Goal: Task Accomplishment & Management: Use online tool/utility

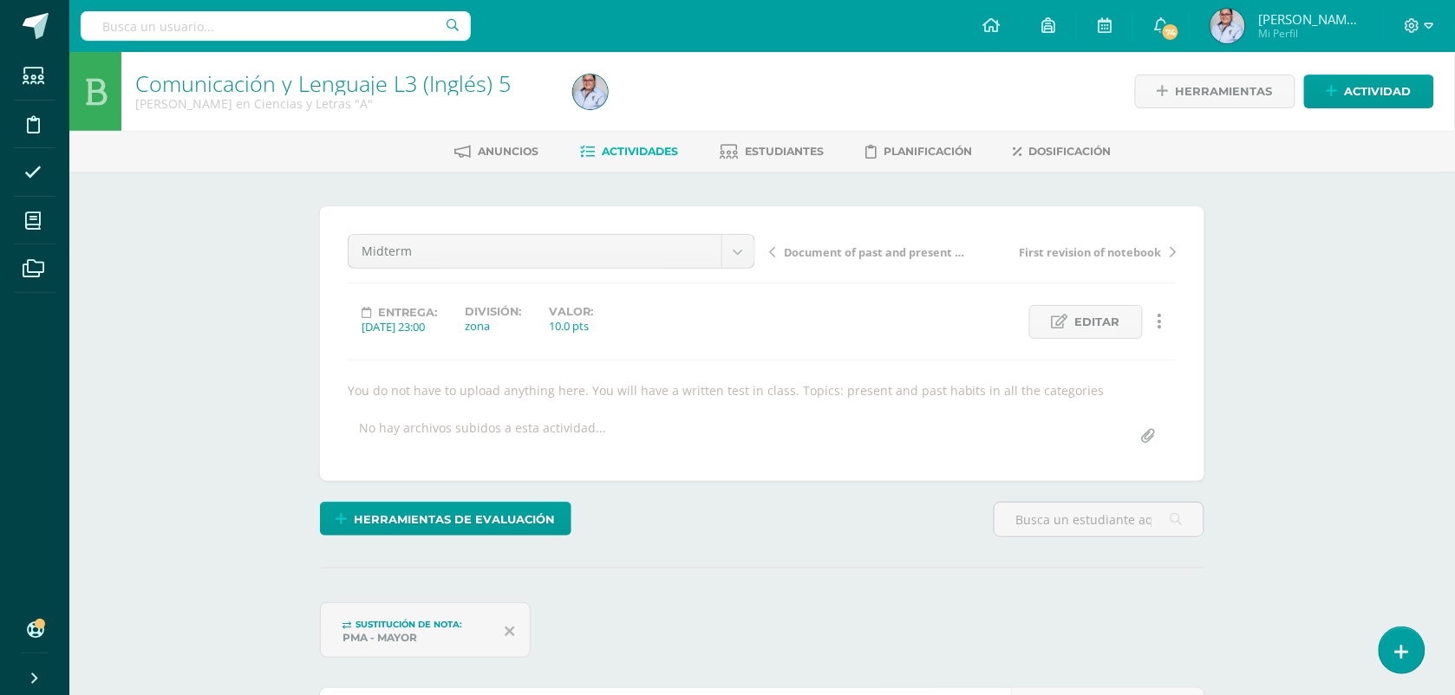
click at [643, 146] on span "Actividades" at bounding box center [640, 151] width 76 height 13
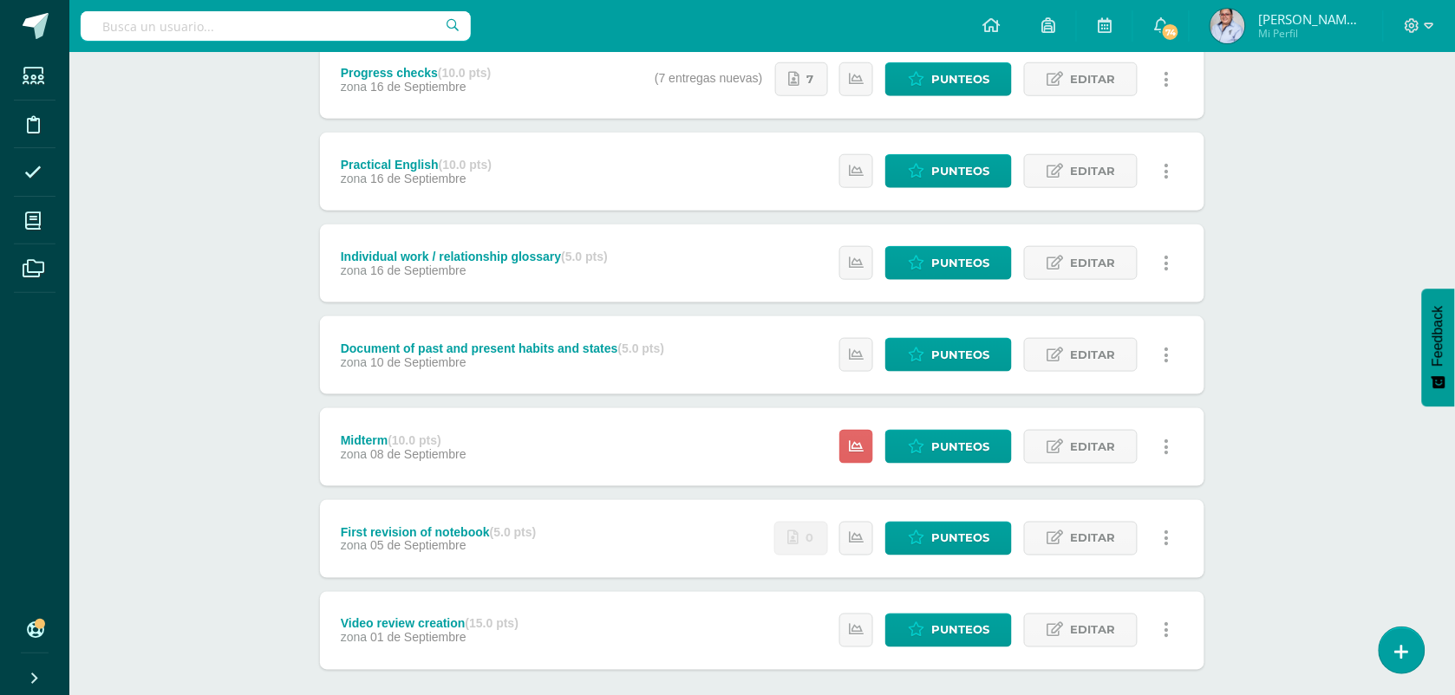
scroll to position [433, 0]
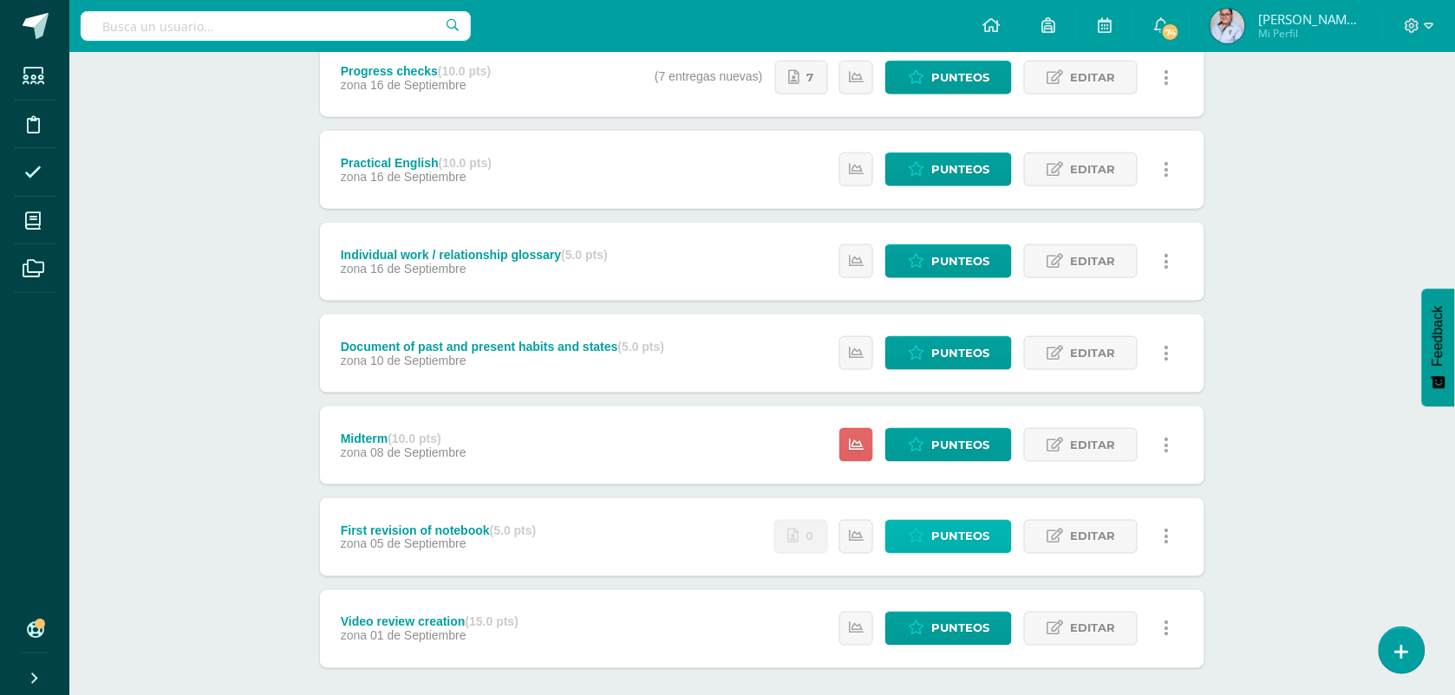
click at [974, 543] on span "Punteos" at bounding box center [960, 537] width 58 height 32
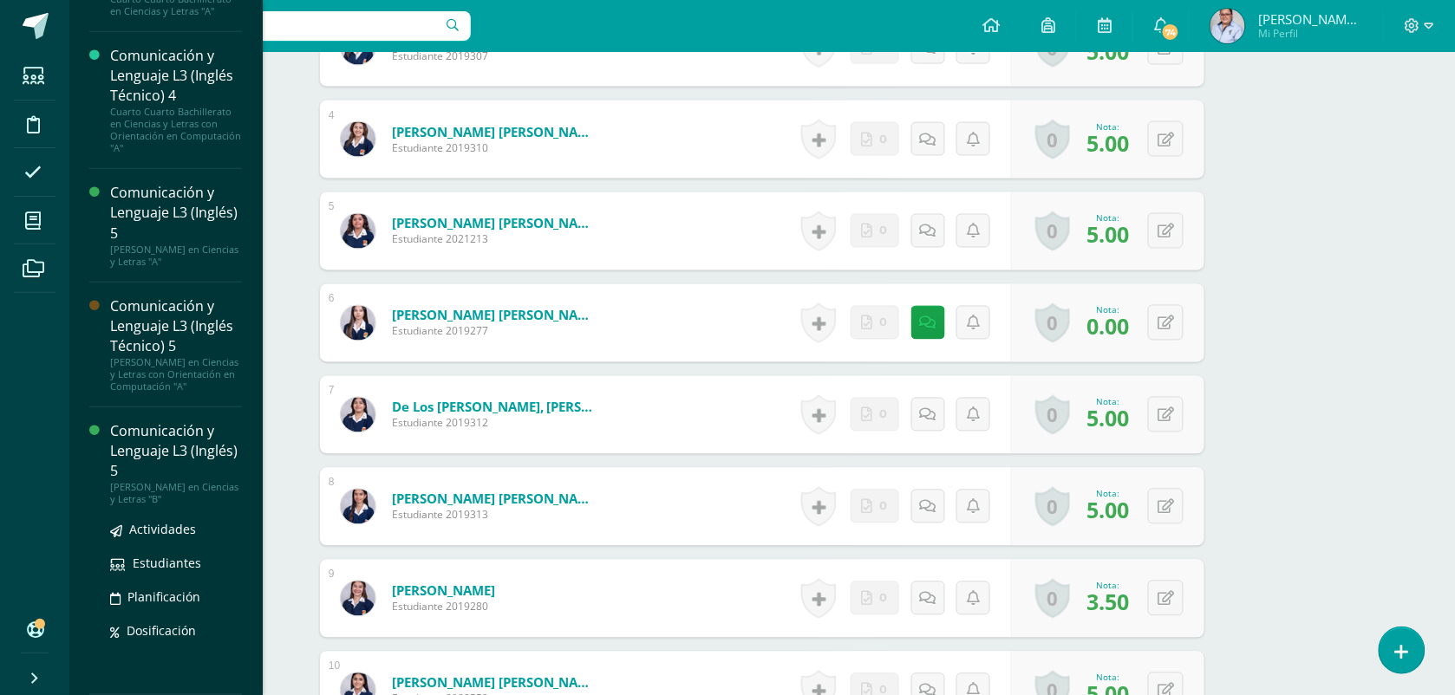
scroll to position [296, 0]
click at [162, 531] on span "Actividades" at bounding box center [162, 529] width 67 height 16
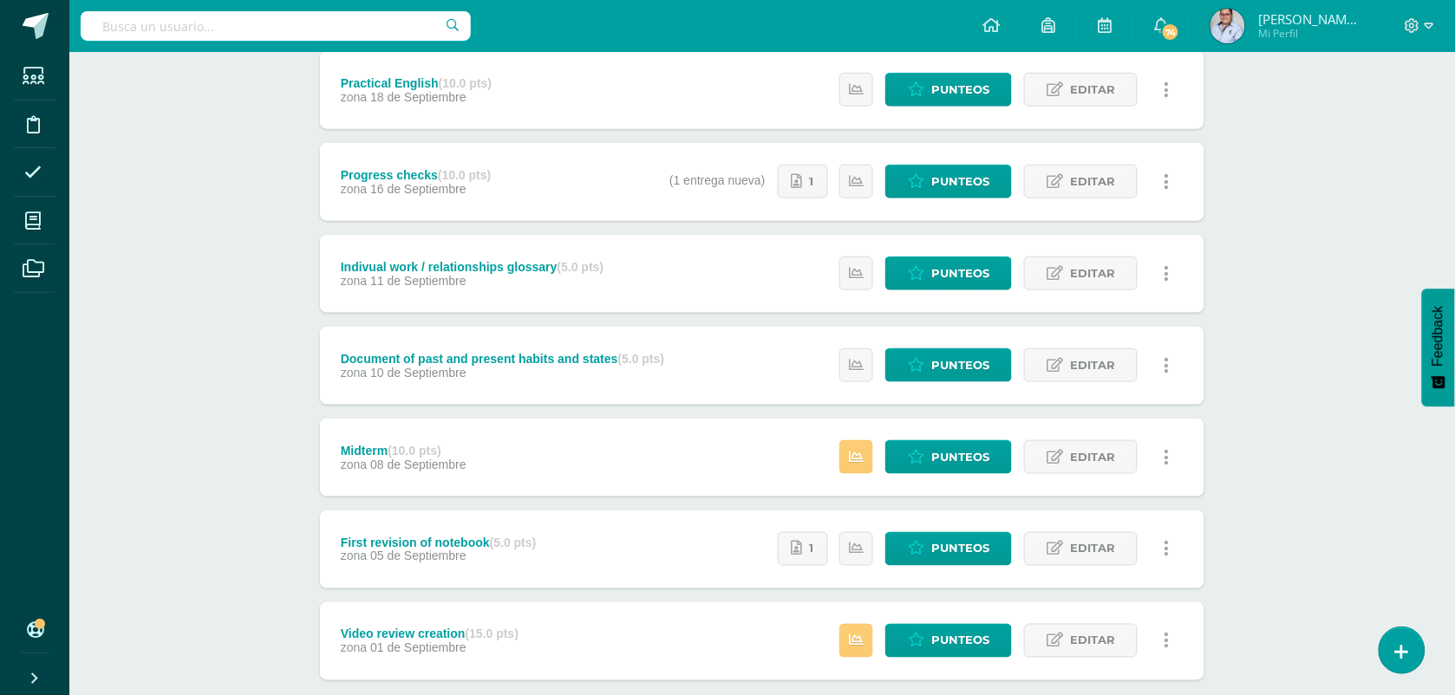
scroll to position [433, 0]
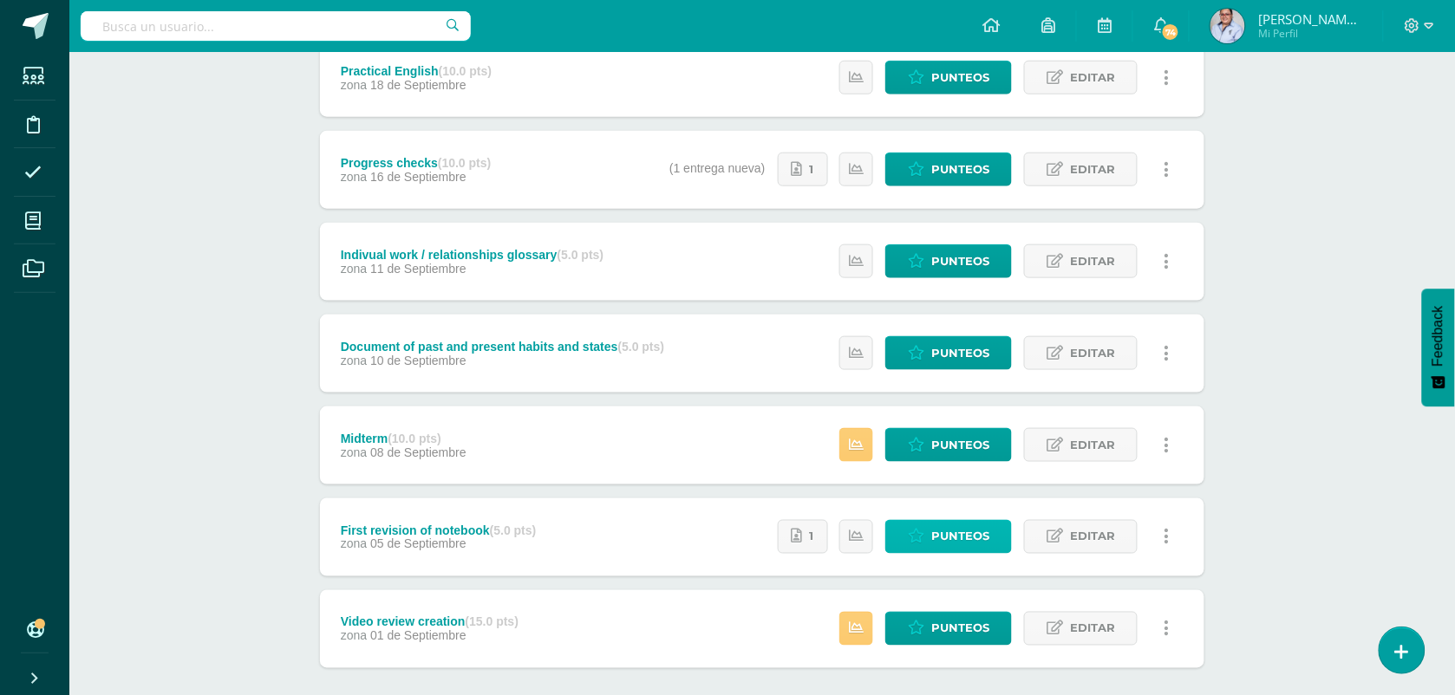
click at [959, 538] on span "Punteos" at bounding box center [960, 537] width 58 height 32
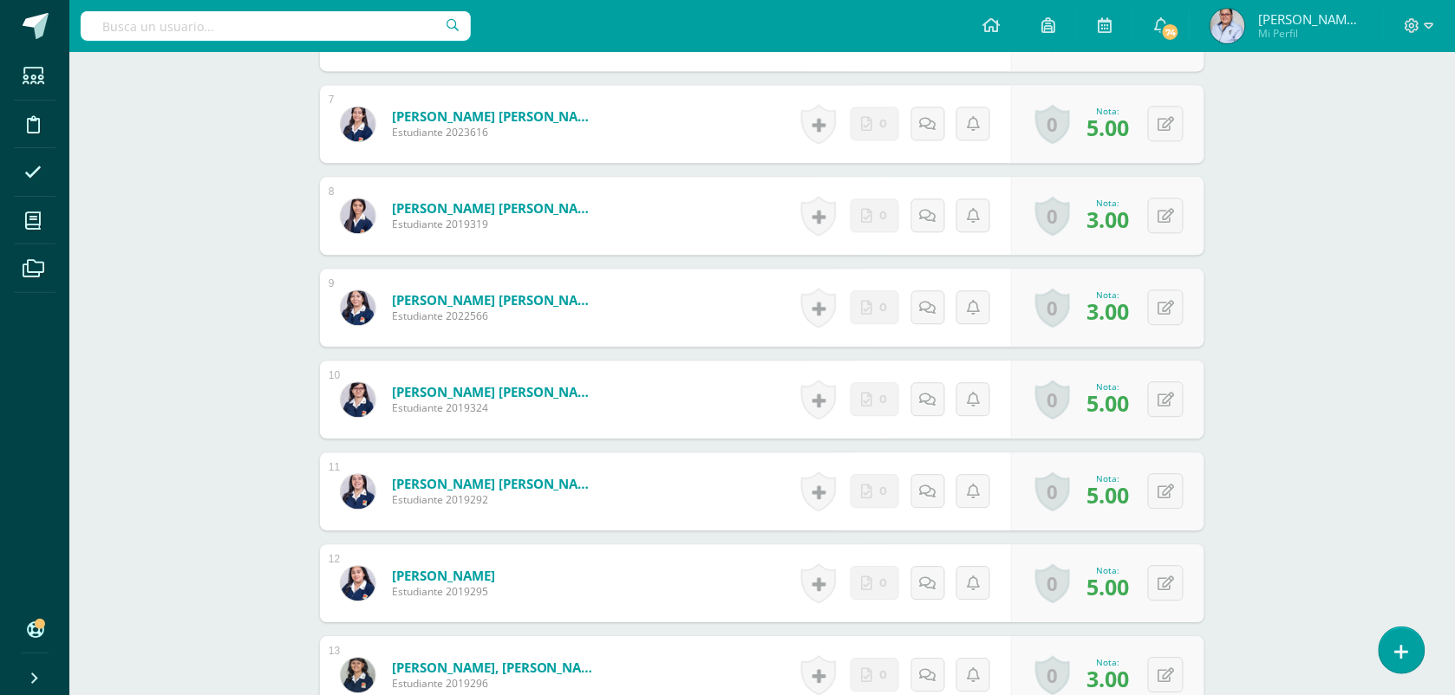
scroll to position [1085, 0]
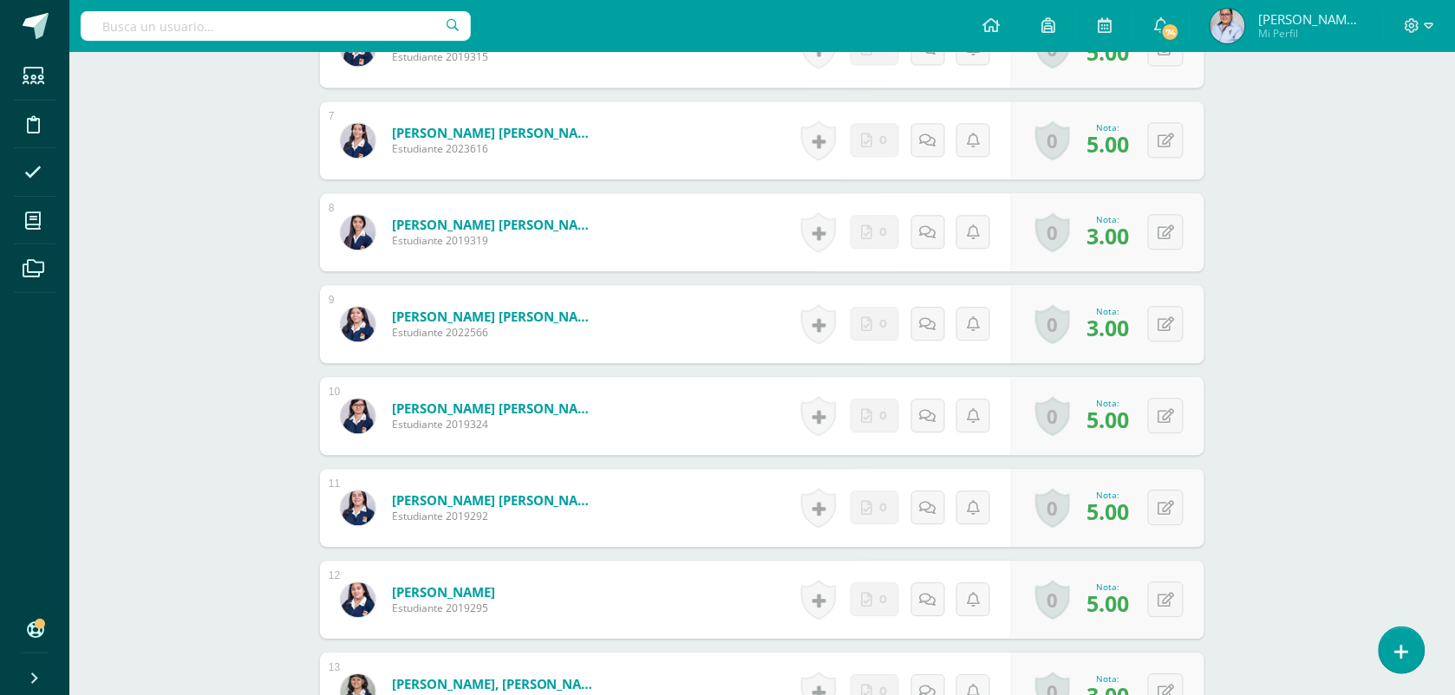
click at [1185, 224] on div "0 [GEOGRAPHIC_DATA] Logros obtenidos Aún no hay logros agregados Nota: 3.00" at bounding box center [1107, 232] width 193 height 78
click at [1160, 237] on button at bounding box center [1177, 232] width 36 height 36
click at [1138, 240] on icon at bounding box center [1132, 238] width 16 height 15
type input "5"
click at [1450, 173] on div "Comunicación y Lenguaje L3 (Inglés) 5 [PERSON_NAME] en Ciencias y Letras "B" He…" at bounding box center [761, 270] width 1385 height 2606
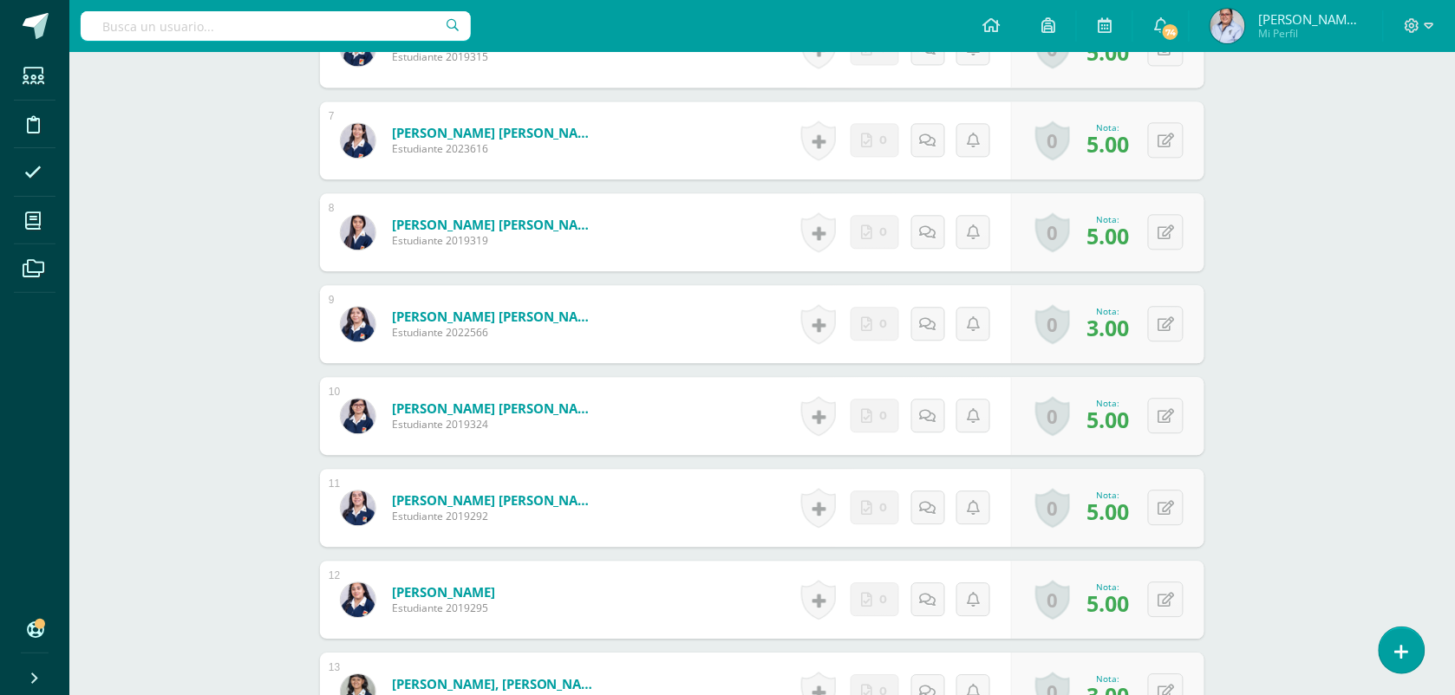
click at [1293, 271] on div "Comunicación y Lenguaje L3 (Inglés) 5 [PERSON_NAME] en Ciencias y Letras "B" He…" at bounding box center [761, 270] width 1385 height 2606
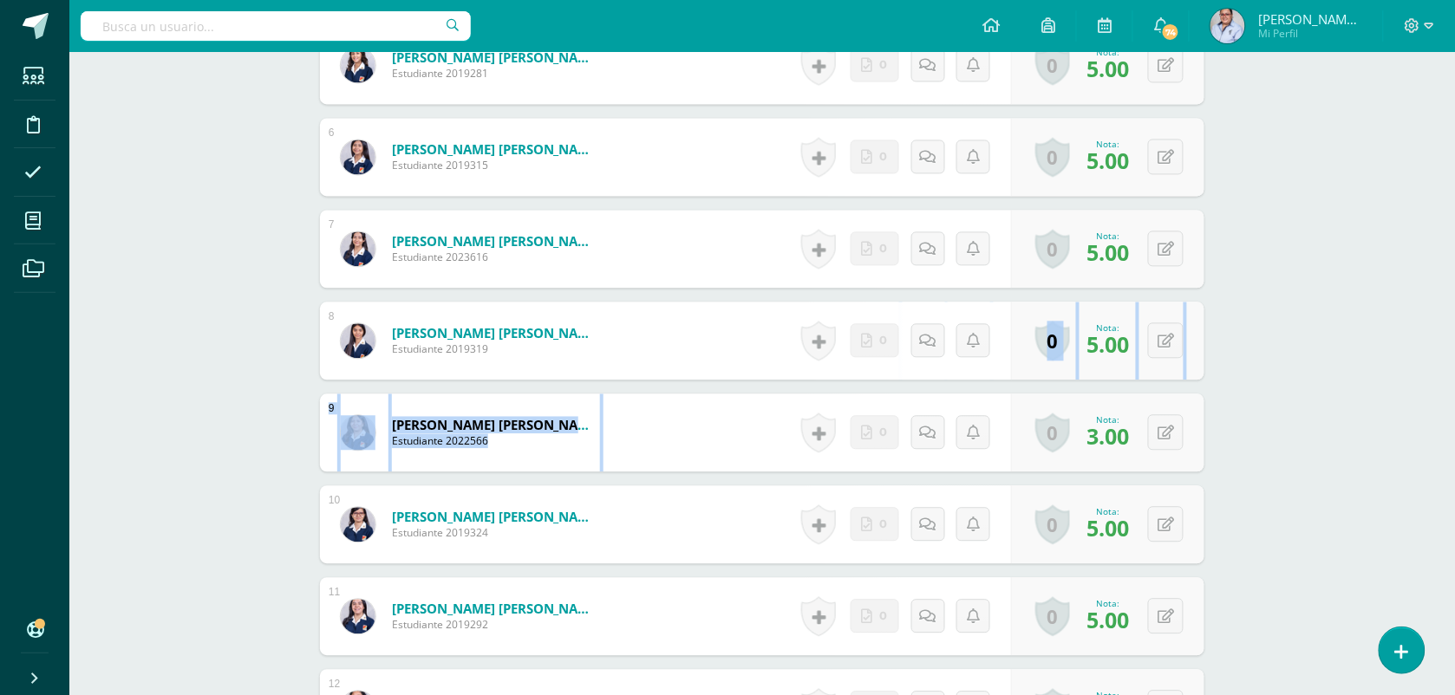
click at [1261, 351] on div "Comunicación y Lenguaje L3 (Inglés) 5 Quinto Quinto Bachillerato en Ciencias y …" at bounding box center [761, 378] width 1385 height 2606
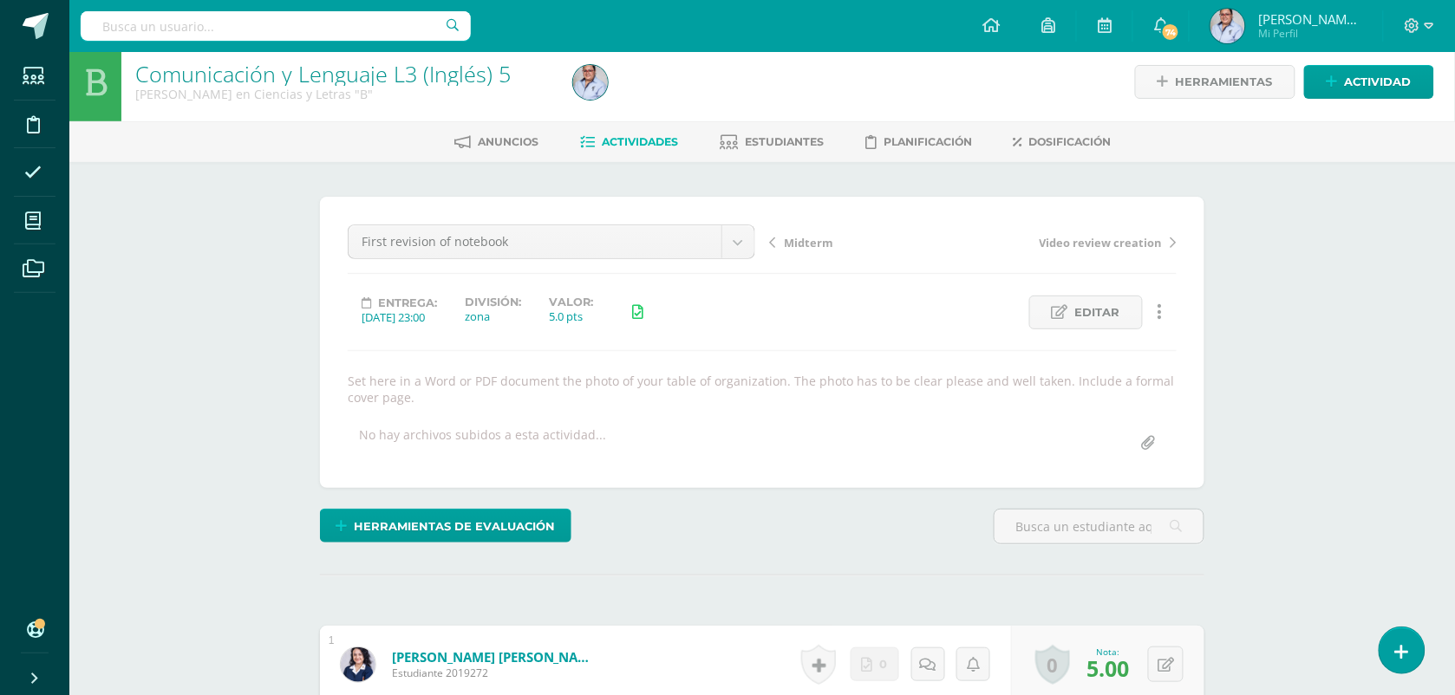
scroll to position [0, 0]
